Goal: Check status

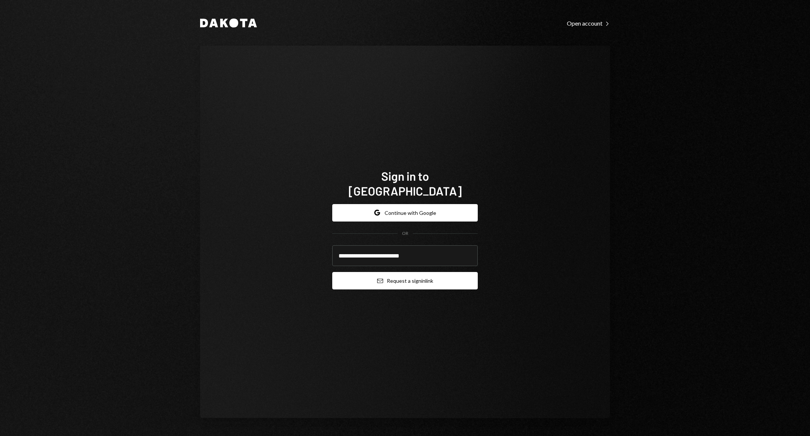
type input "**********"
click at [449, 277] on button "Email Request a sign in link" at bounding box center [405, 280] width 146 height 17
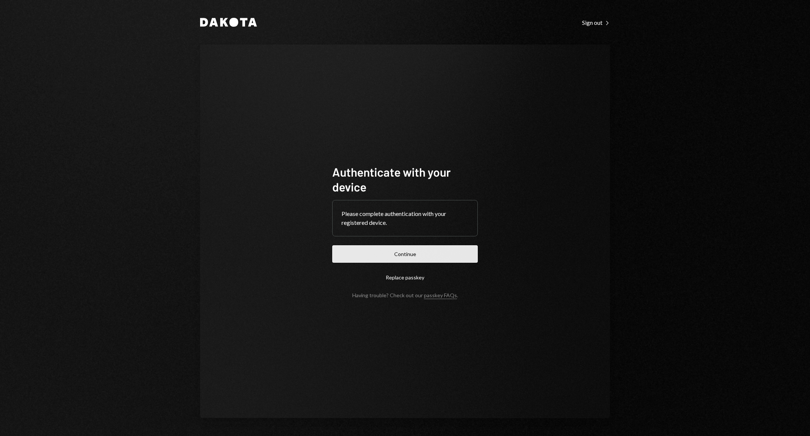
click at [465, 253] on button "Continue" at bounding box center [405, 254] width 146 height 17
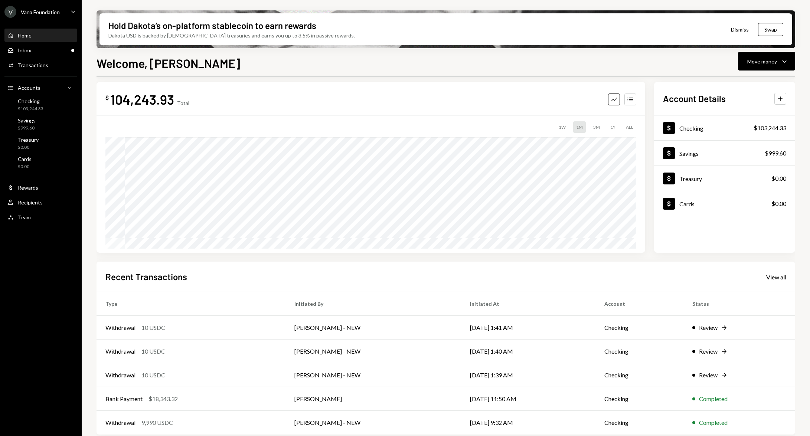
scroll to position [12, 0]
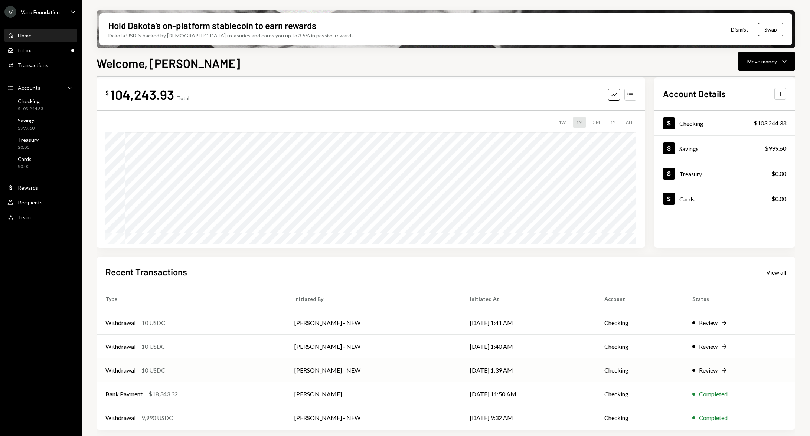
click at [534, 371] on td "[DATE] 1:39 AM" at bounding box center [528, 371] width 134 height 24
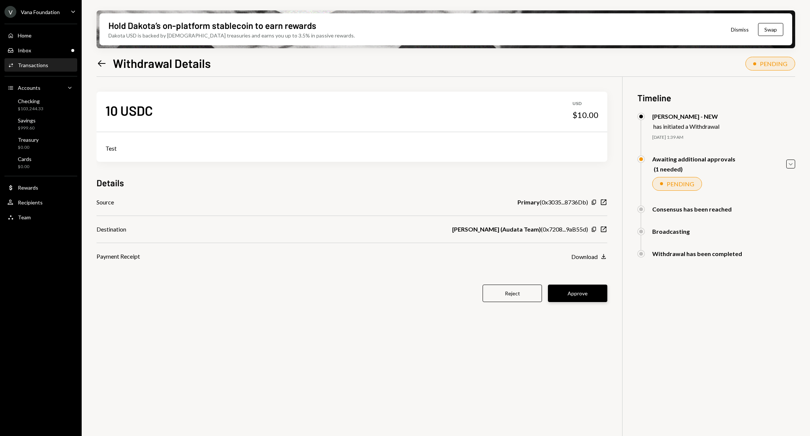
click at [579, 293] on button "Approve" at bounding box center [577, 293] width 59 height 17
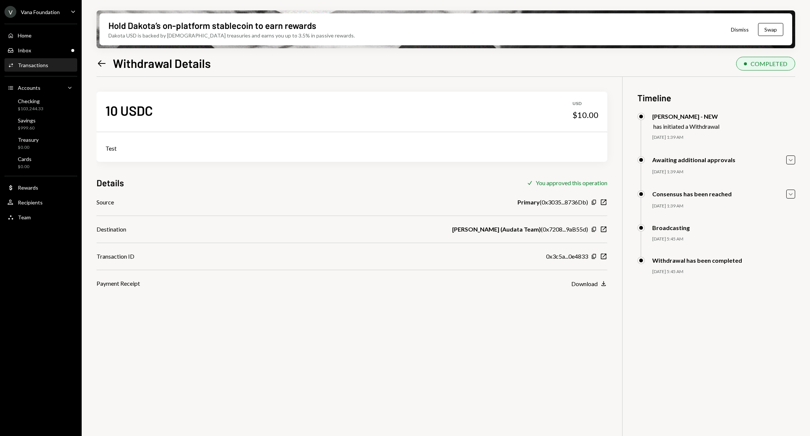
click at [97, 66] on icon "Left Arrow" at bounding box center [102, 63] width 10 height 10
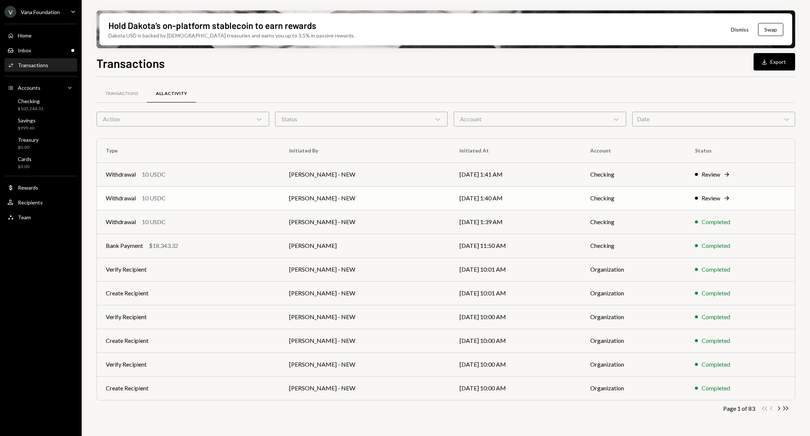
click at [599, 196] on td "Checking" at bounding box center [634, 198] width 105 height 24
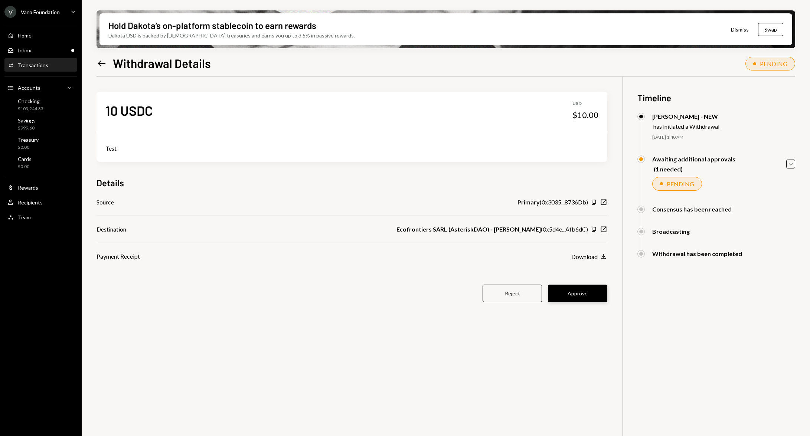
click at [587, 295] on button "Approve" at bounding box center [577, 293] width 59 height 17
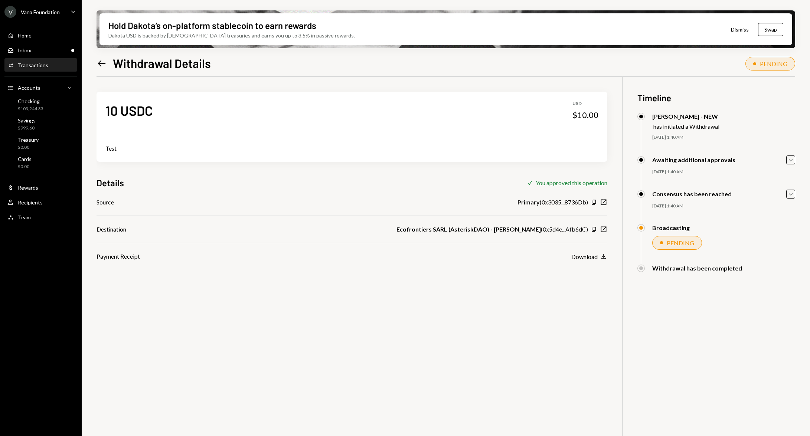
click at [100, 63] on icon at bounding box center [102, 63] width 8 height 6
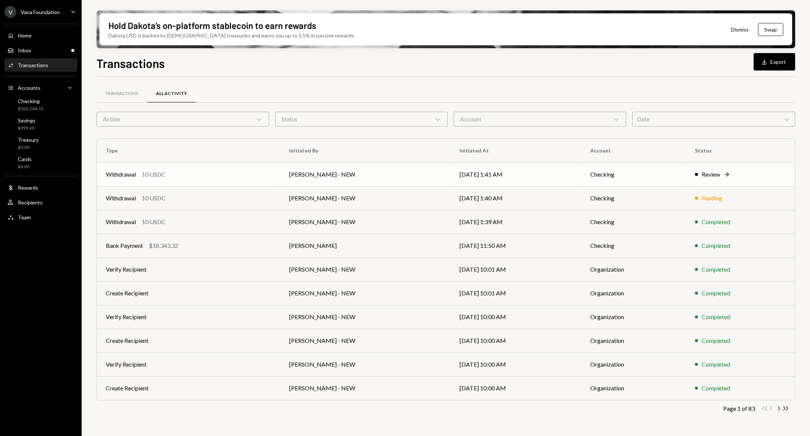
click at [747, 171] on div "Review Right Arrow" at bounding box center [740, 174] width 91 height 9
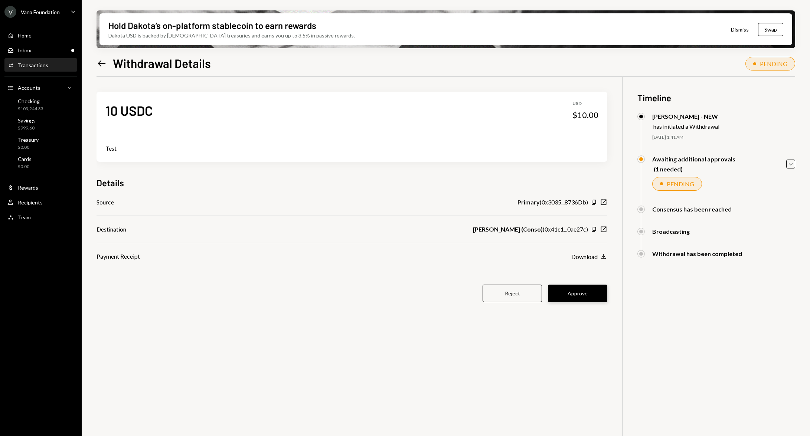
click at [585, 290] on button "Approve" at bounding box center [577, 293] width 59 height 17
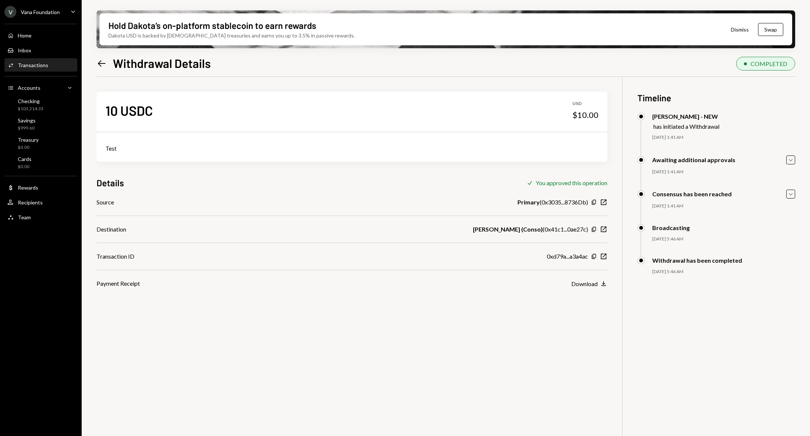
click at [40, 64] on div "Transactions" at bounding box center [33, 65] width 30 height 6
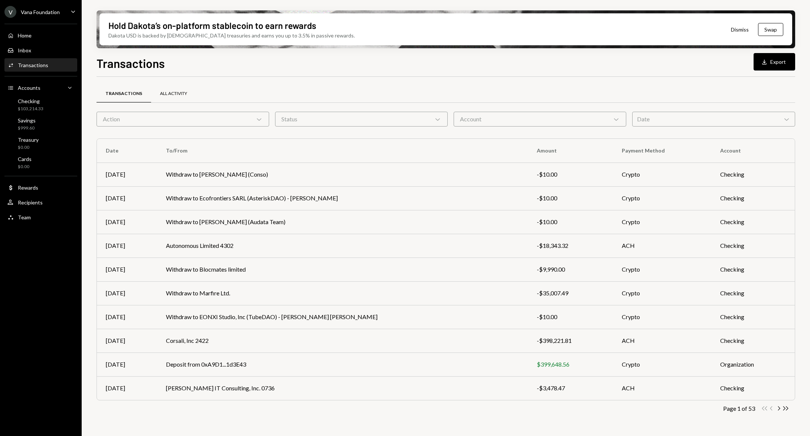
click at [175, 94] on div "All Activity" at bounding box center [173, 94] width 27 height 6
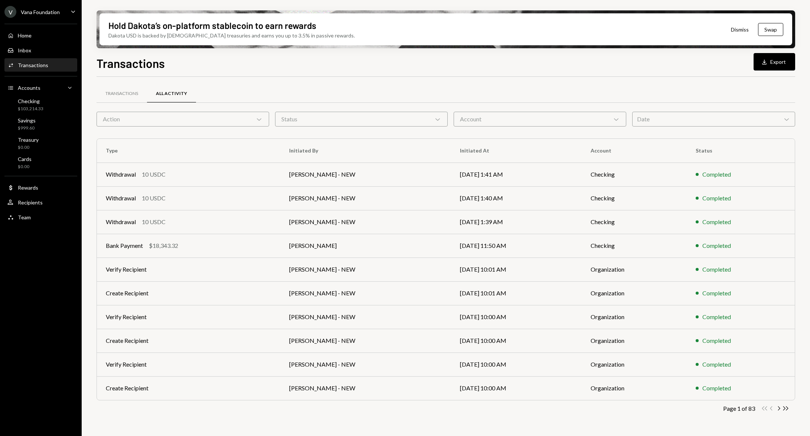
click at [781, 408] on icon "Chevron Right" at bounding box center [779, 408] width 7 height 7
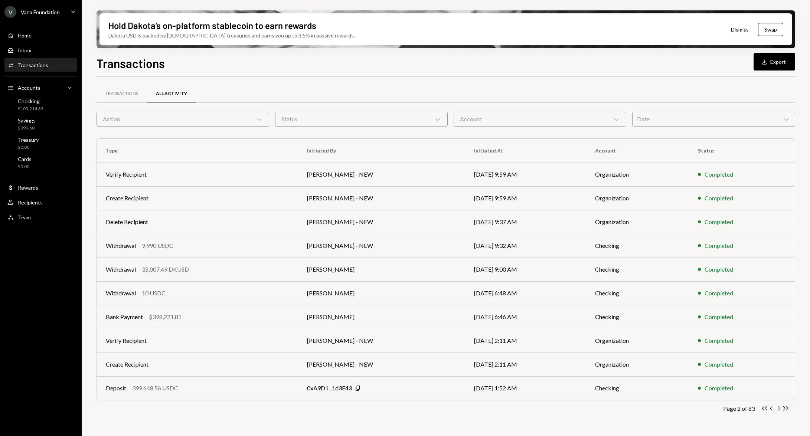
click at [780, 409] on icon "button" at bounding box center [780, 409] width 2 height 4
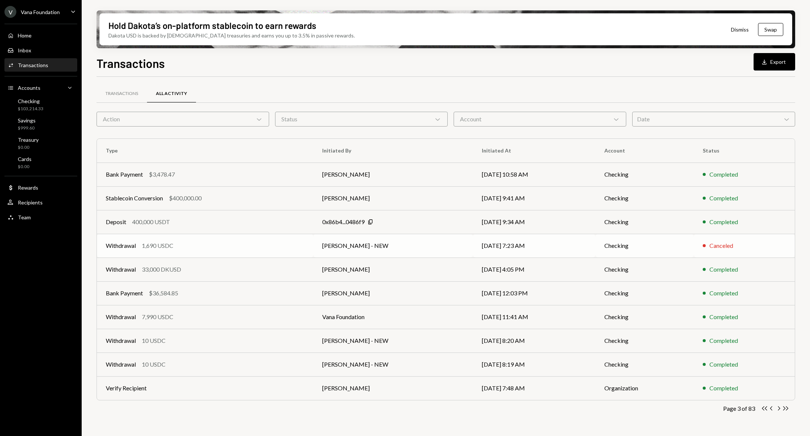
click at [650, 246] on td "Checking" at bounding box center [645, 246] width 98 height 24
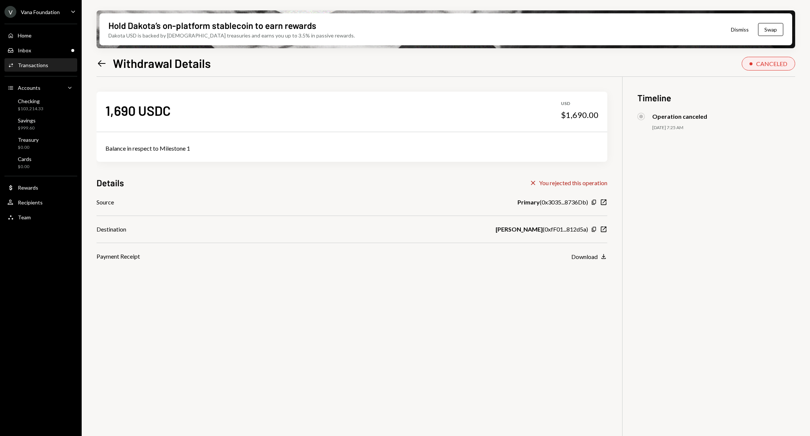
click at [99, 63] on icon at bounding box center [102, 63] width 8 height 6
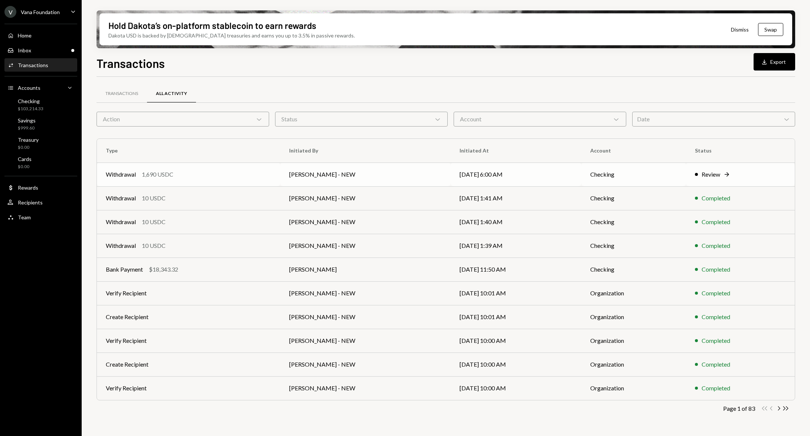
click at [568, 178] on td "08/29/25 6:00 AM" at bounding box center [516, 175] width 131 height 24
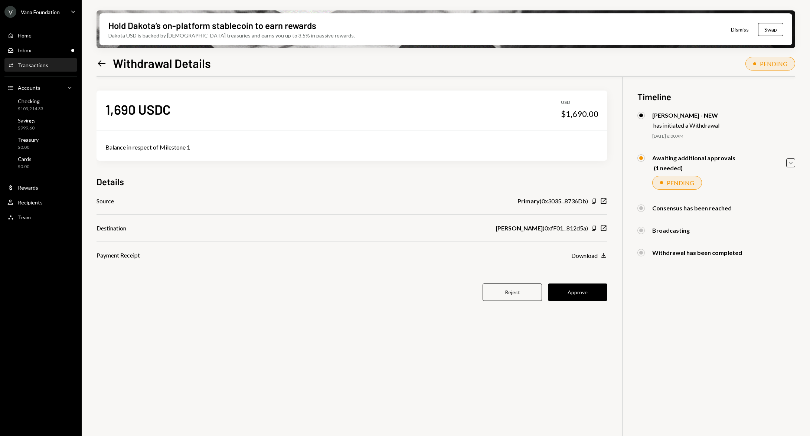
scroll to position [1, 0]
click at [579, 293] on button "Approve" at bounding box center [577, 291] width 59 height 17
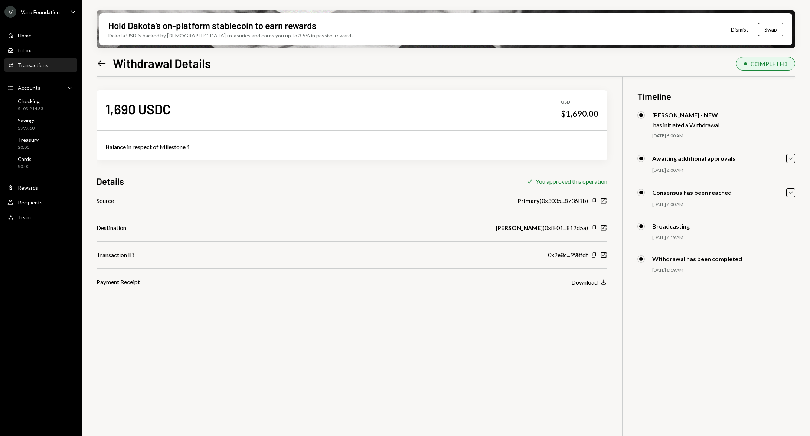
click at [104, 58] on icon "Left Arrow" at bounding box center [102, 63] width 10 height 10
